Goal: Find specific page/section: Find specific page/section

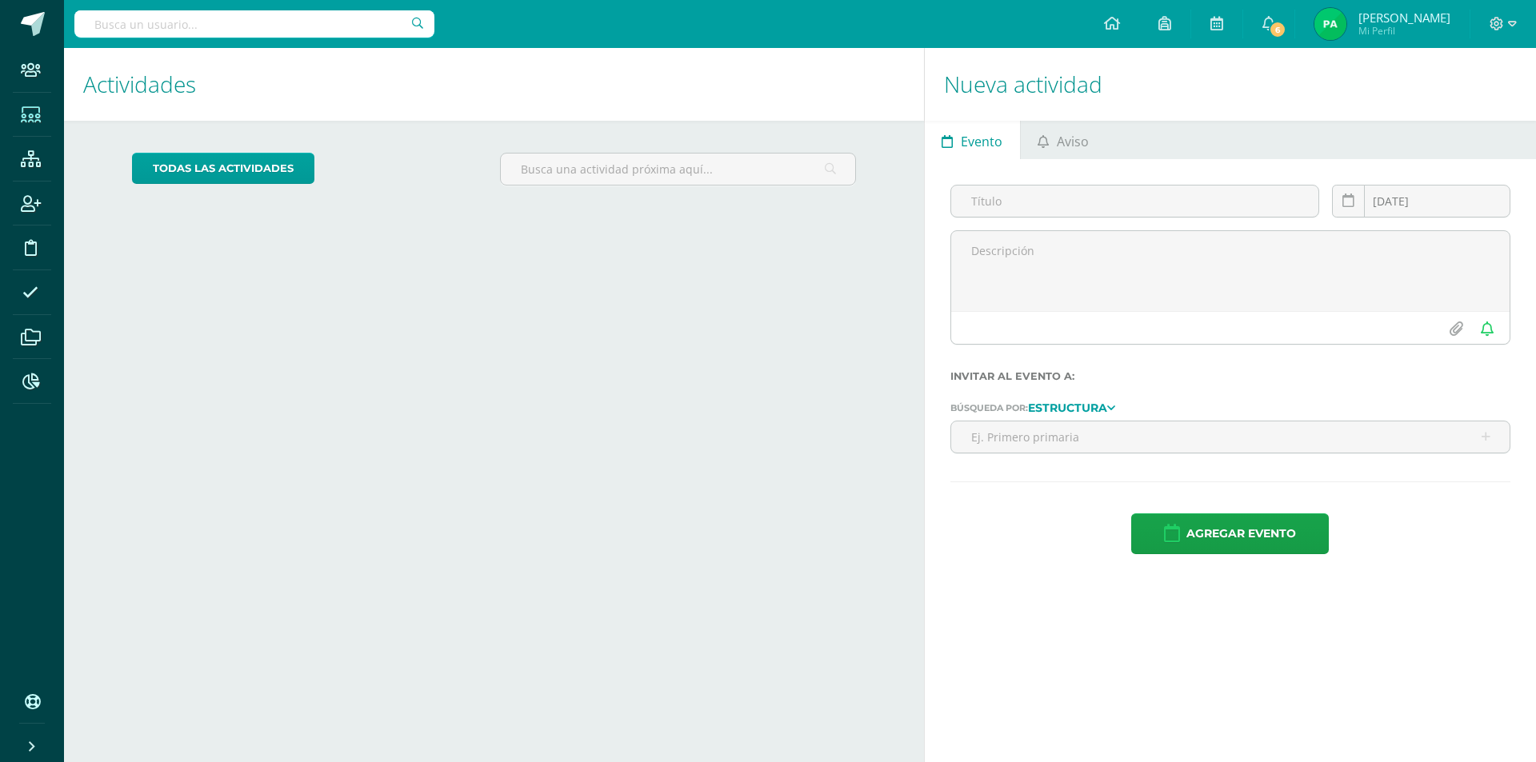
click at [37, 113] on icon at bounding box center [31, 115] width 20 height 16
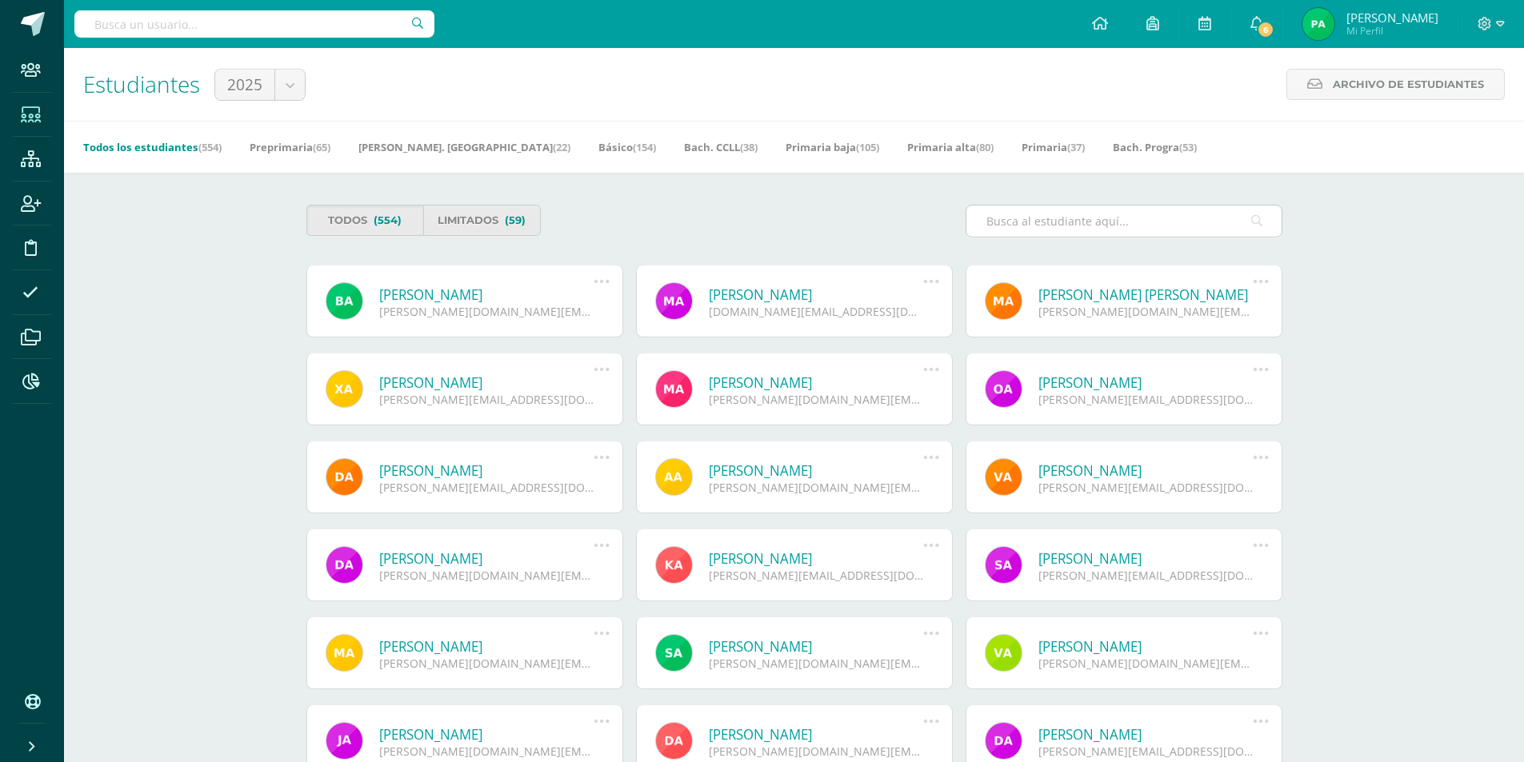
click at [1128, 217] on input "text" at bounding box center [1124, 221] width 315 height 31
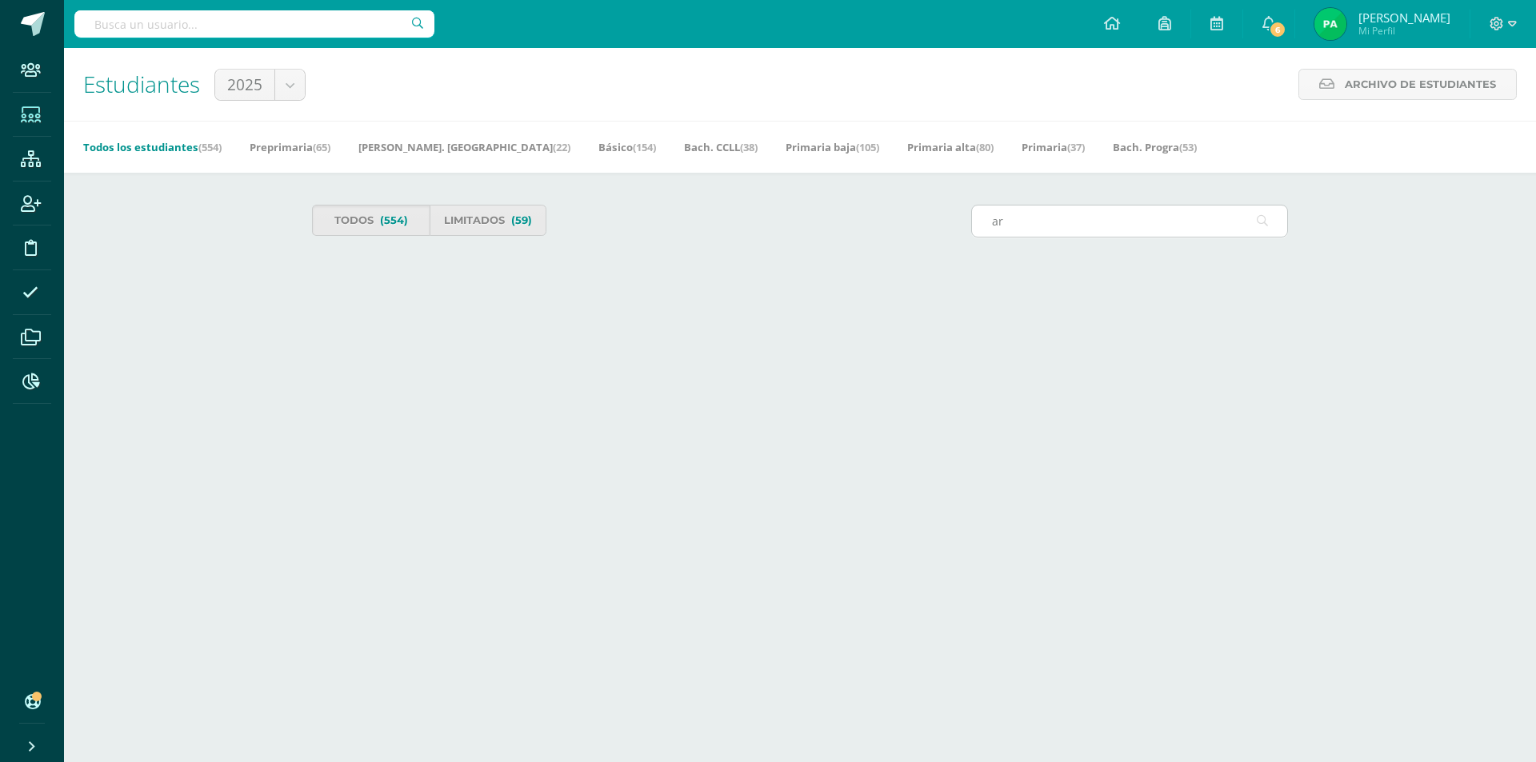
type input "a"
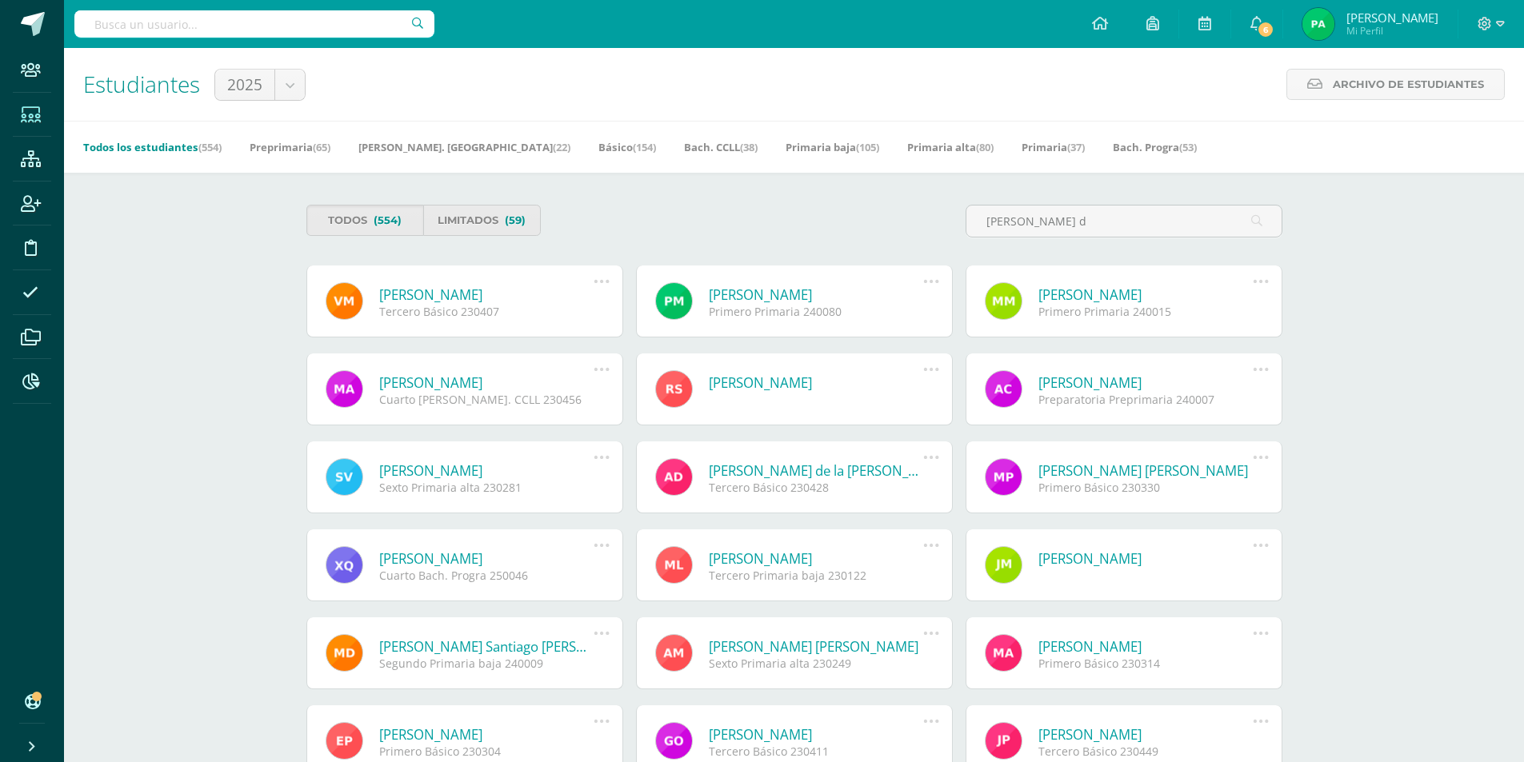
type input "[PERSON_NAME] d"
